Goal: Find specific page/section: Find specific page/section

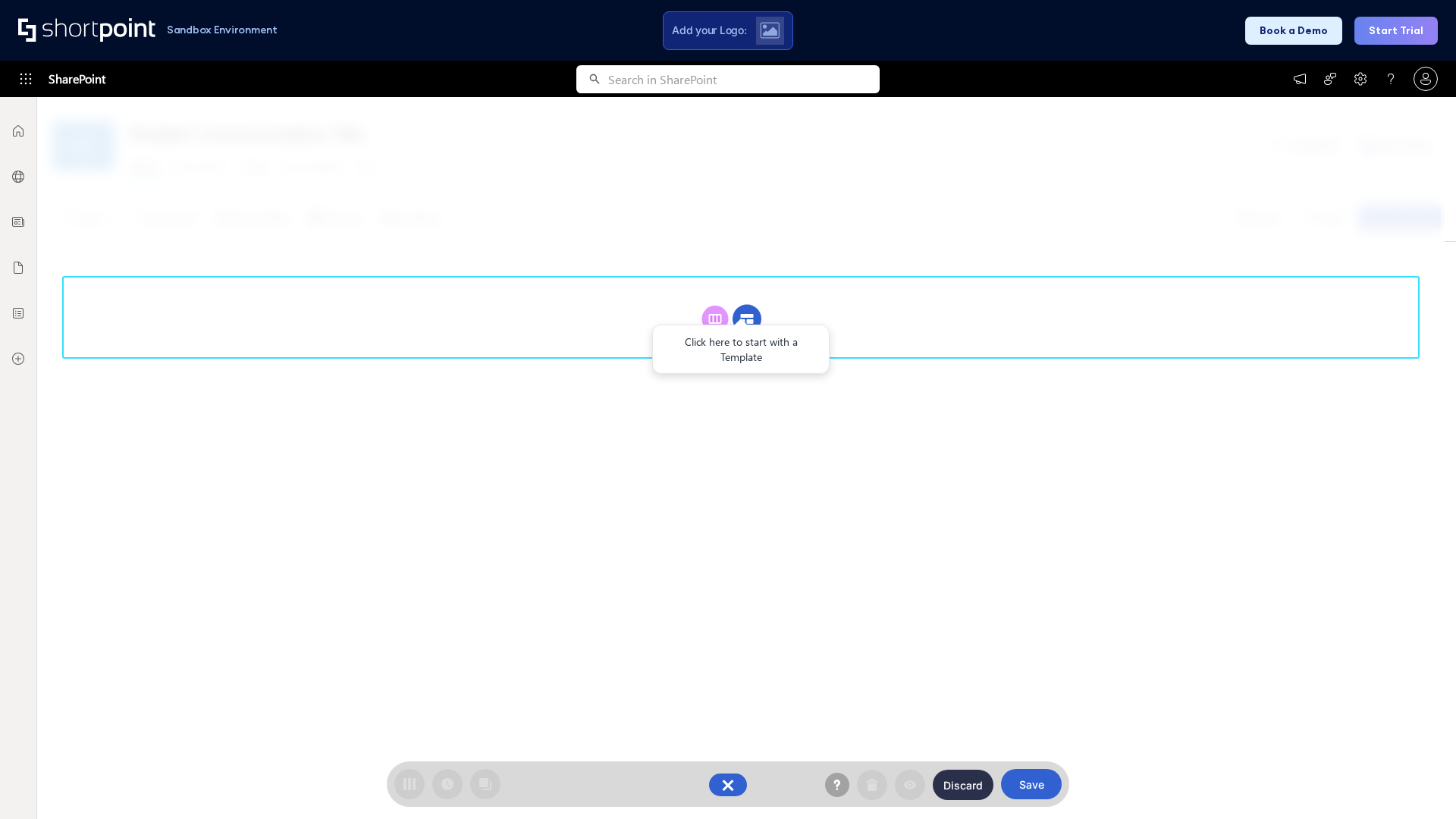
click at [747, 319] on circle at bounding box center [746, 319] width 29 height 29
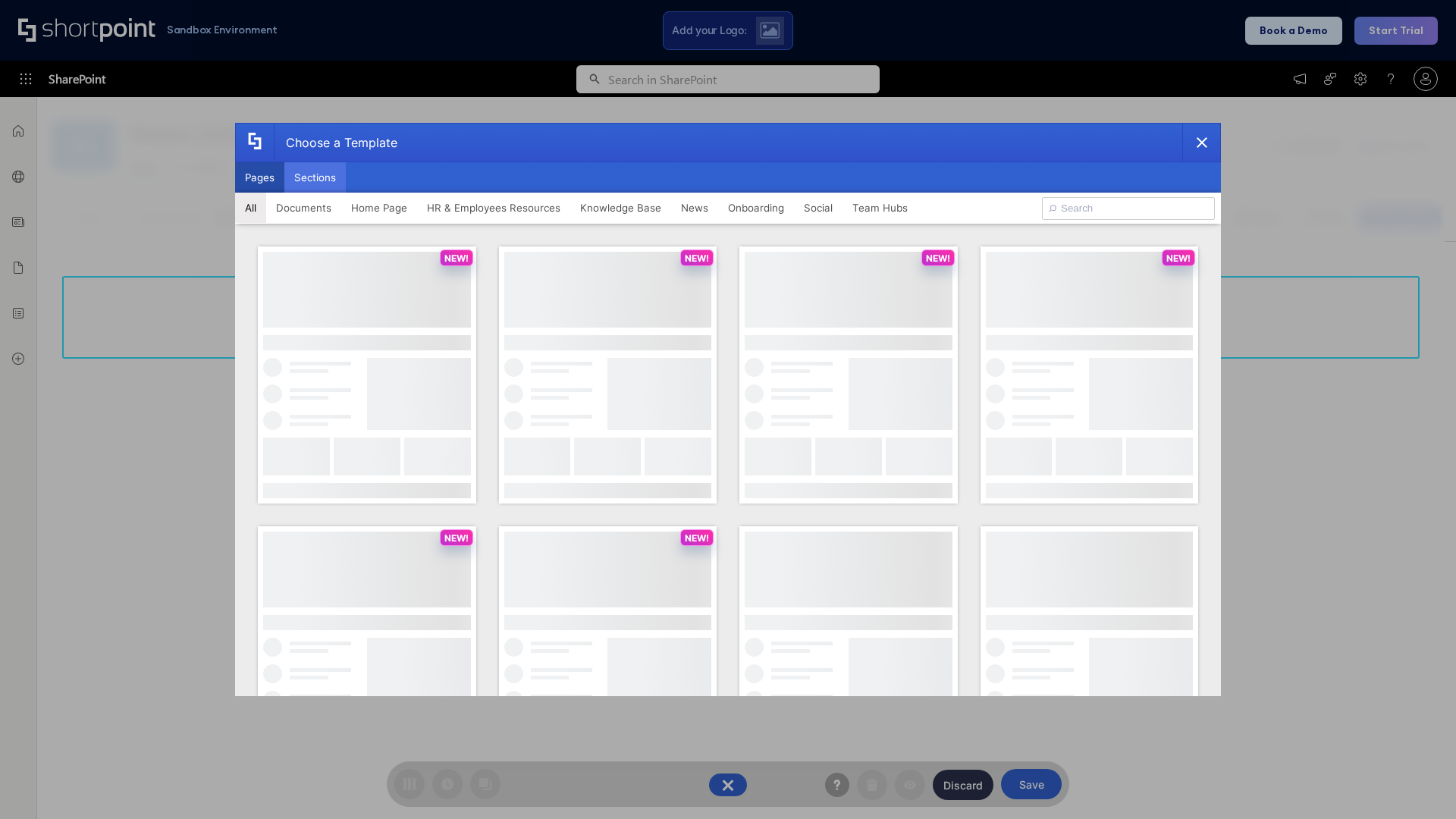
click at [315, 178] on button "Sections" at bounding box center [315, 178] width 62 height 30
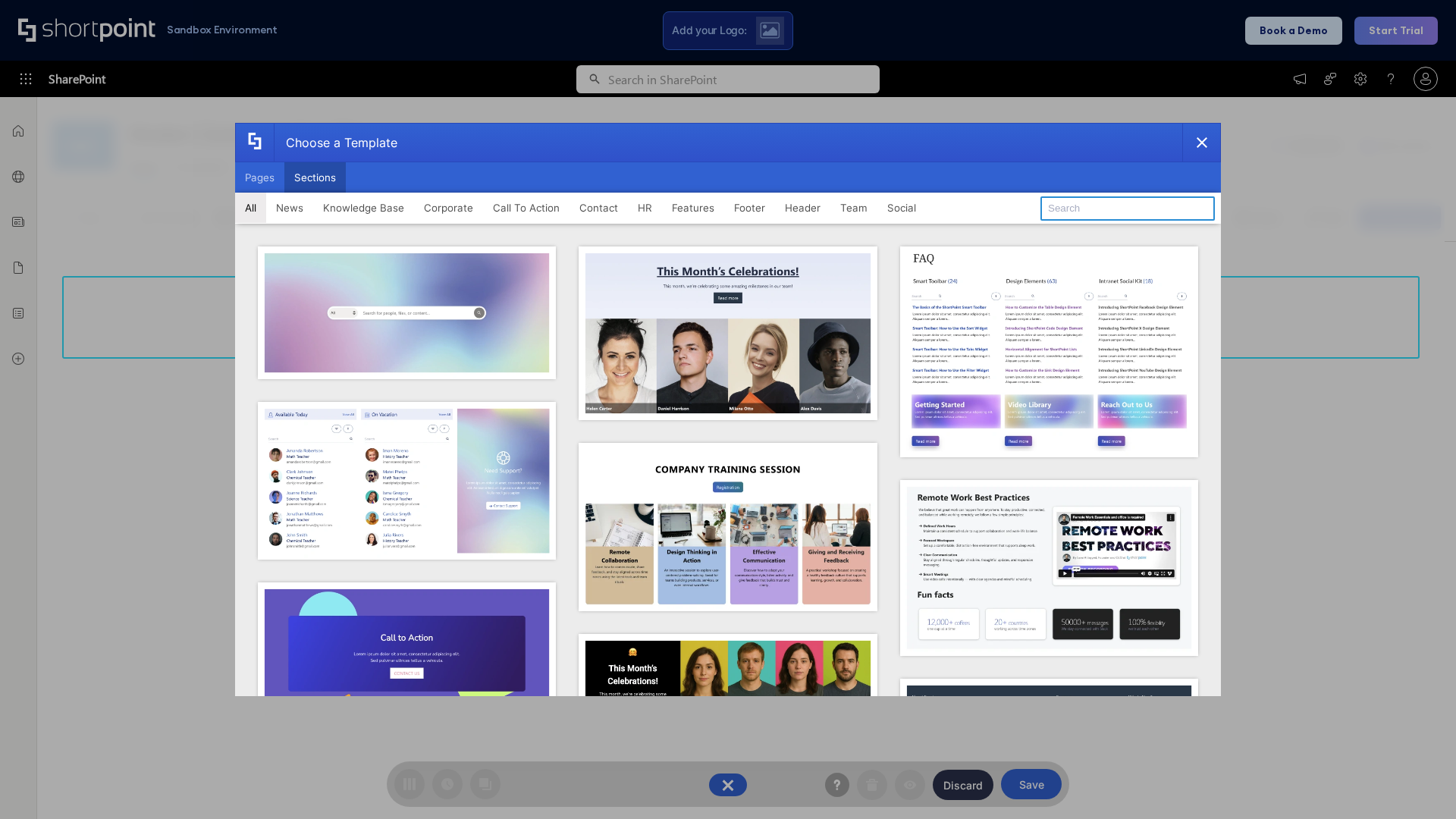
type input "HR"
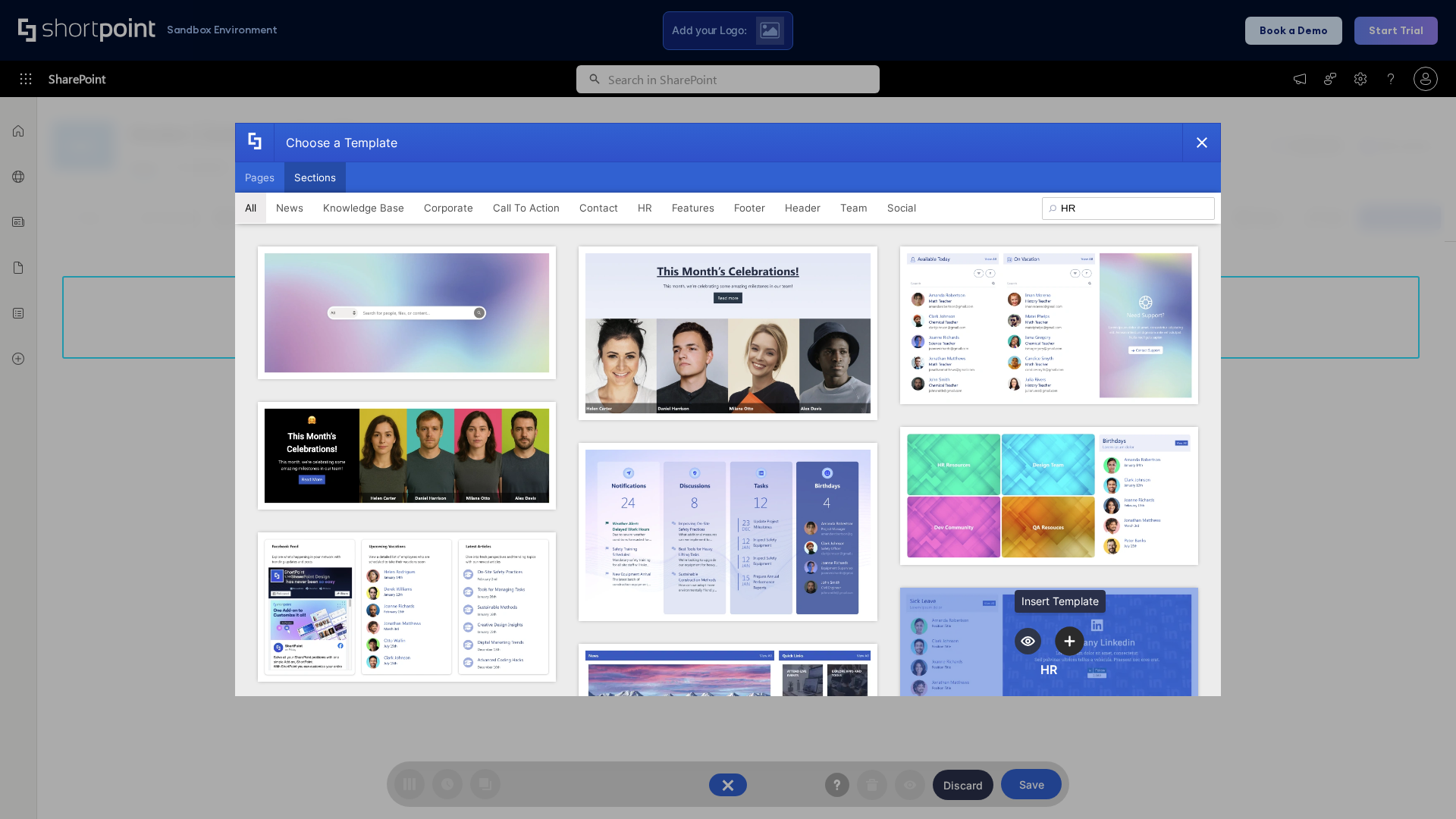
click at [1065, 636] on icon "template selector" at bounding box center [1070, 640] width 10 height 10
